Goal: Navigation & Orientation: Understand site structure

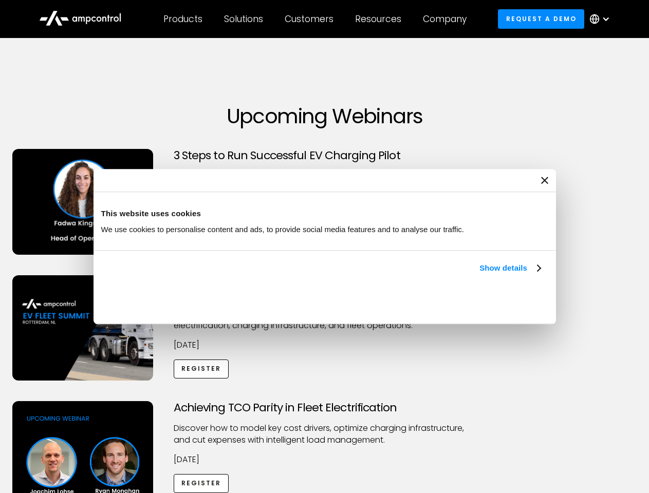
click at [480, 275] on link "Show details" at bounding box center [510, 268] width 61 height 12
click at [0, 0] on div "Necessary cookies help make a website usable by enabling basic functions like p…" at bounding box center [0, 0] width 0 height 0
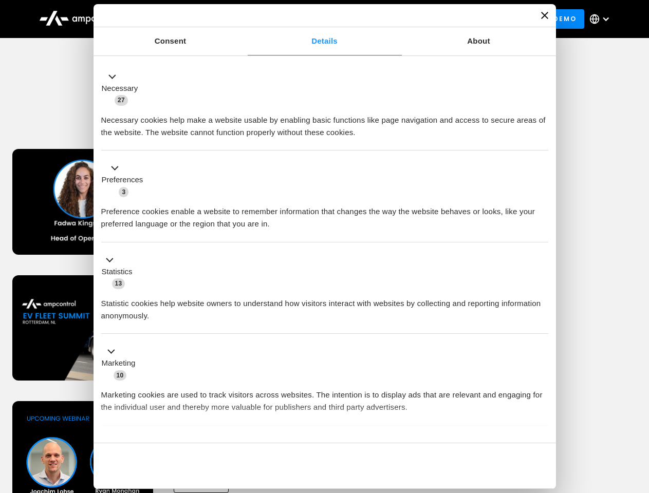
click at [316, 19] on div "Customers" at bounding box center [309, 18] width 49 height 11
click at [182, 19] on div "Products" at bounding box center [182, 18] width 39 height 11
click at [244, 19] on div "Solutions" at bounding box center [243, 18] width 39 height 11
click at [311, 19] on div "Customers" at bounding box center [309, 18] width 49 height 11
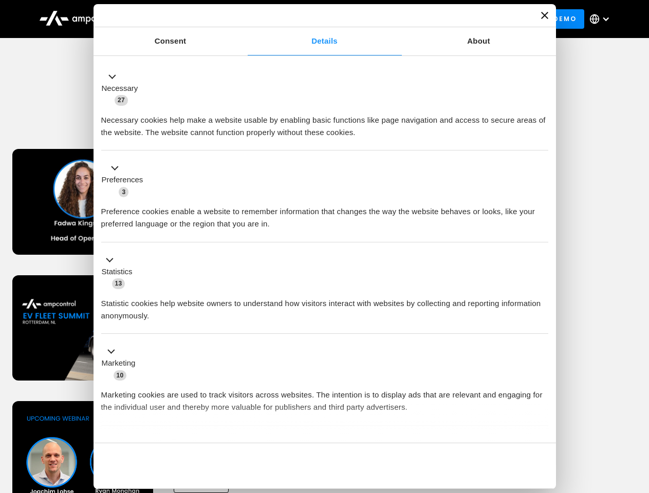
click at [380, 19] on div "Resources" at bounding box center [378, 18] width 46 height 11
click at [448, 19] on div "Company" at bounding box center [445, 18] width 44 height 11
click at [602, 19] on div at bounding box center [606, 19] width 8 height 8
